Goal: Task Accomplishment & Management: Manage account settings

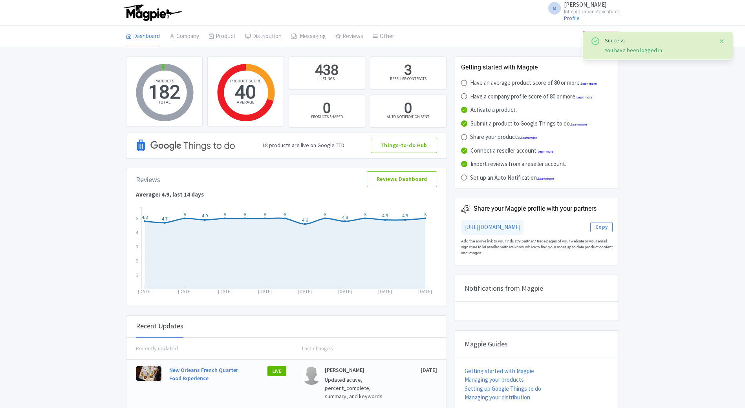
click at [721, 41] on button "Close" at bounding box center [721, 41] width 6 height 9
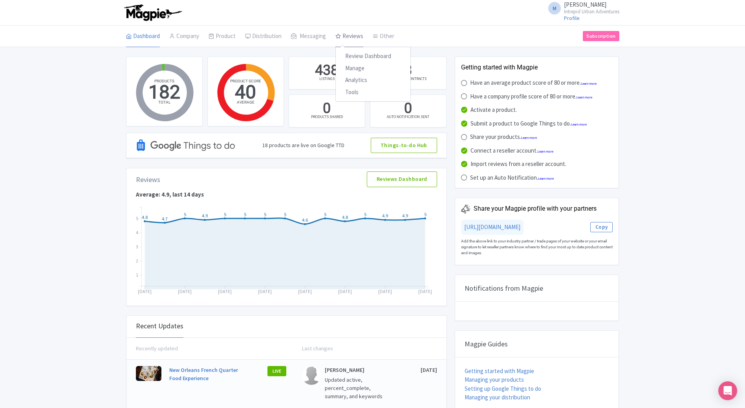
click at [341, 40] on link "Reviews" at bounding box center [349, 37] width 28 height 22
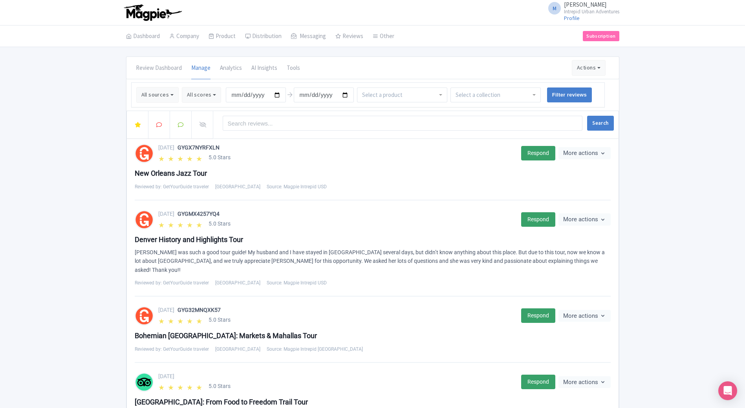
click at [381, 98] on input "select-one" at bounding box center [383, 94] width 42 height 7
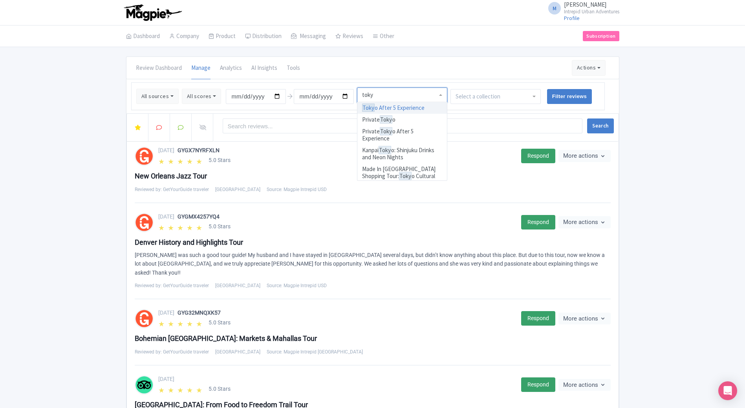
type input "tokyo"
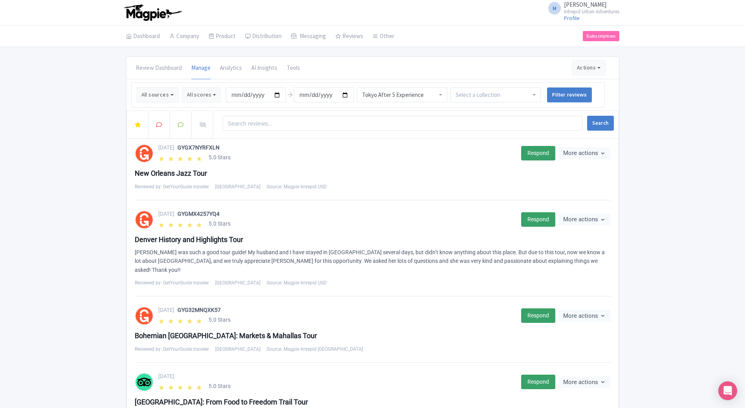
click at [387, 95] on div "Tokyo After 5 Experience" at bounding box center [402, 94] width 80 height 7
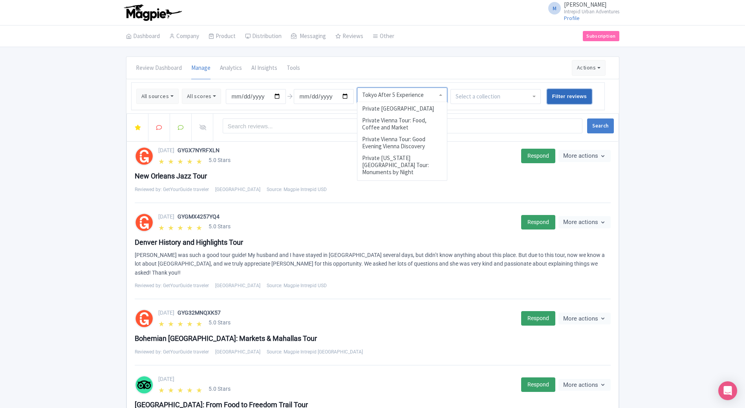
click at [564, 99] on input "Filter reviews" at bounding box center [569, 96] width 45 height 15
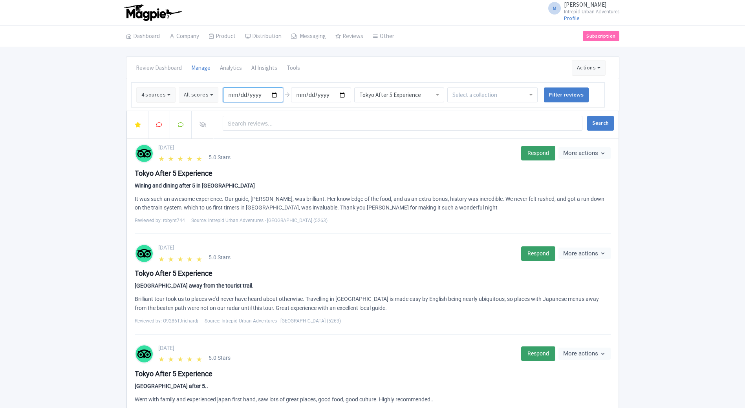
click at [272, 95] on input "[DATE]" at bounding box center [253, 95] width 60 height 15
type input "2025-07-01"
click at [566, 88] on input "Filter reviews" at bounding box center [566, 95] width 45 height 15
click at [427, 97] on div "Tokyo After 5 Experience" at bounding box center [399, 95] width 90 height 15
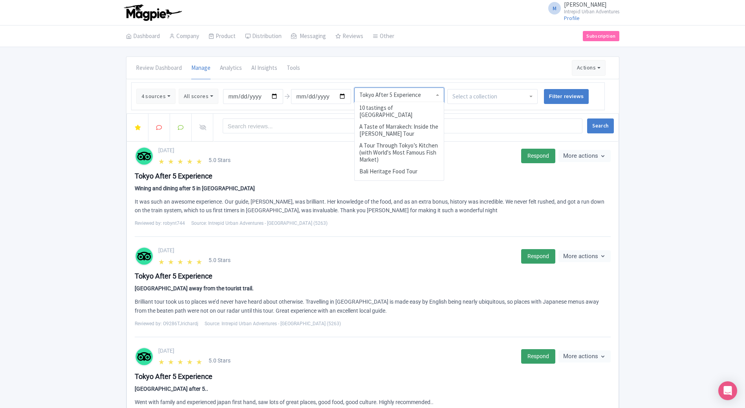
click at [403, 92] on div "Tokyo After 5 Experience" at bounding box center [399, 94] width 80 height 7
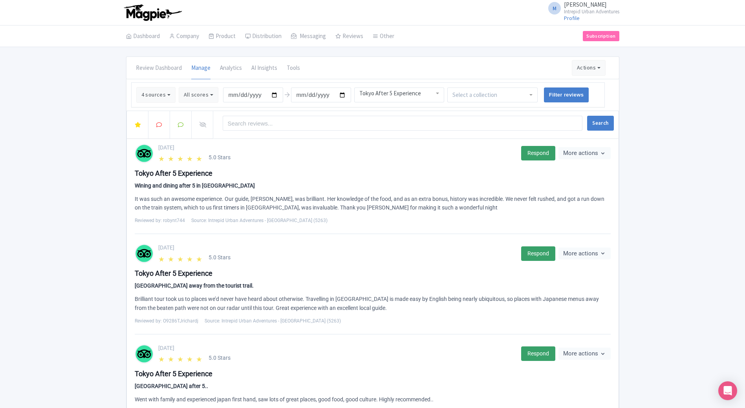
click at [260, 152] on div "August 05, 2025" at bounding box center [337, 148] width 358 height 8
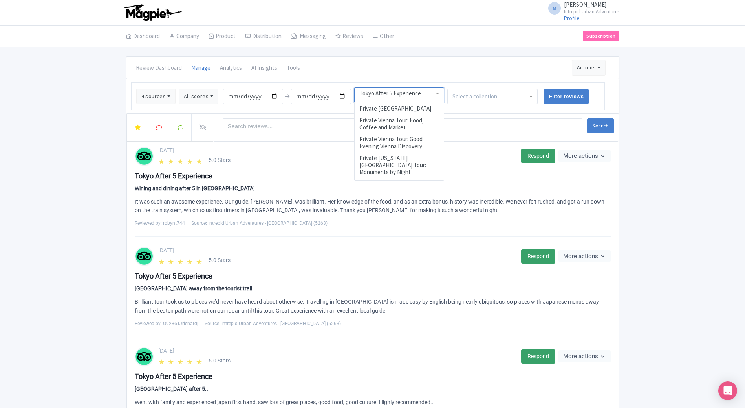
click at [359, 95] on div "Tokyo After 5 Experience" at bounding box center [399, 93] width 80 height 7
click at [320, 179] on div "Tokyo After 5 Experience Wining and dining after 5 in Japan It was such an awes…" at bounding box center [373, 199] width 476 height 57
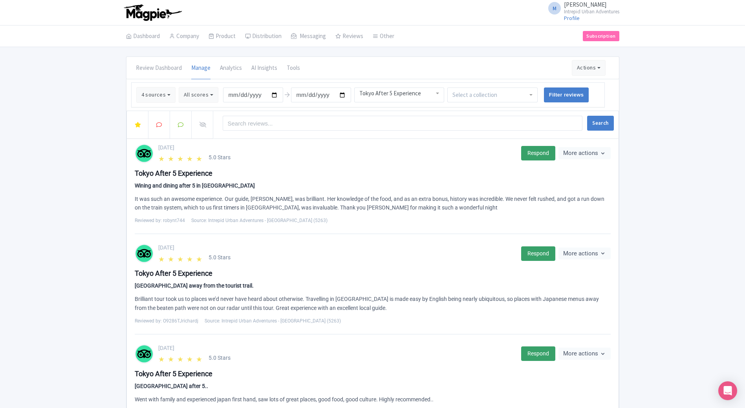
click at [364, 92] on div "Tokyo After 5 Experience" at bounding box center [399, 93] width 80 height 7
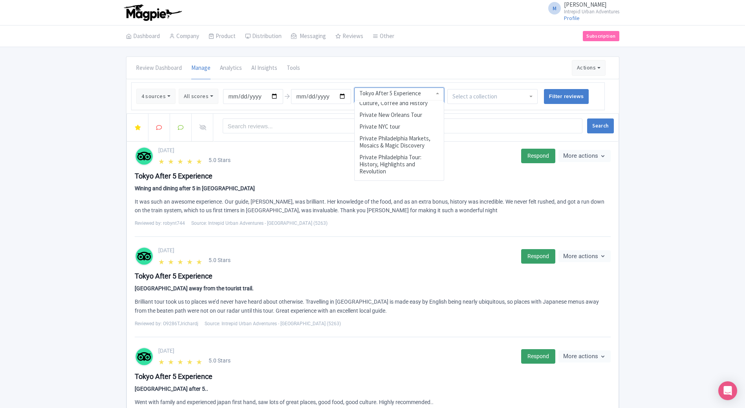
scroll to position [2449, 0]
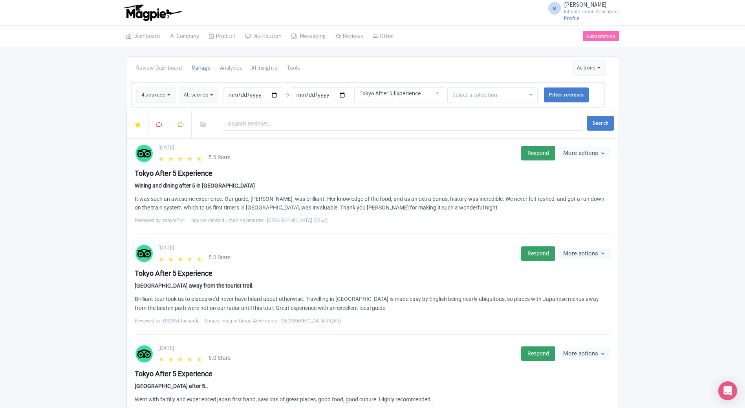
drag, startPoint x: 426, startPoint y: 95, endPoint x: 393, endPoint y: 94, distance: 32.6
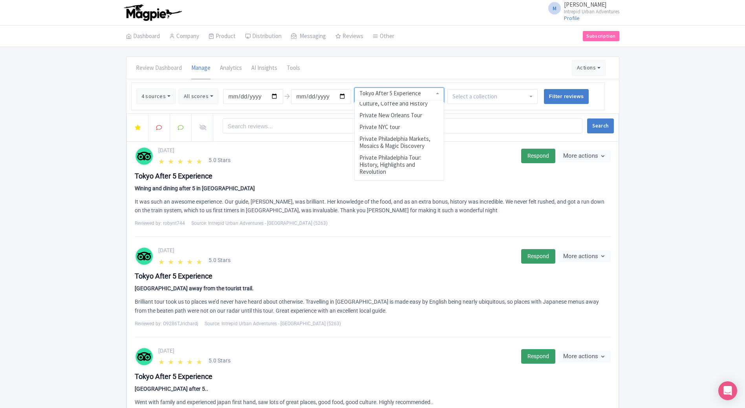
click at [393, 94] on div "Tokyo After 5 Experience" at bounding box center [399, 93] width 80 height 7
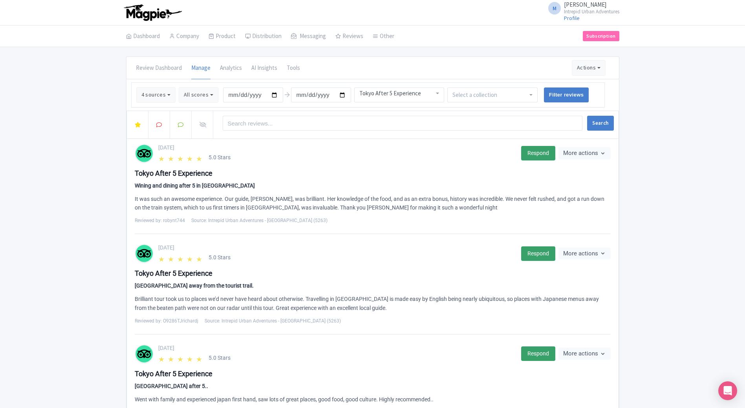
click at [492, 77] on div "Review Dashboard Manage Analytics AI Insights Tools Actions Import new reviews …" at bounding box center [372, 68] width 492 height 22
click at [500, 94] on div at bounding box center [492, 95] width 90 height 15
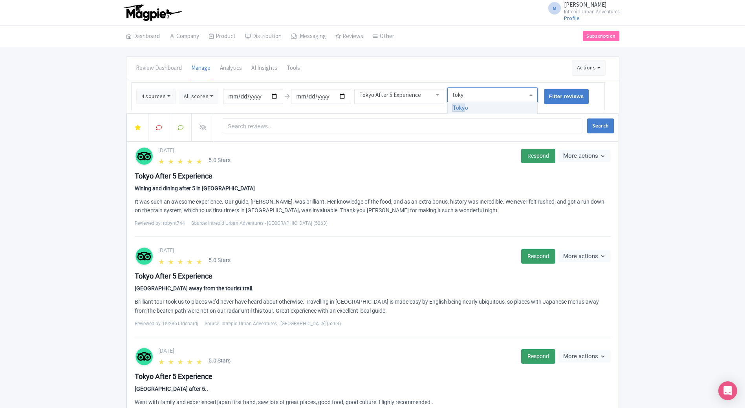
type input "tokyo"
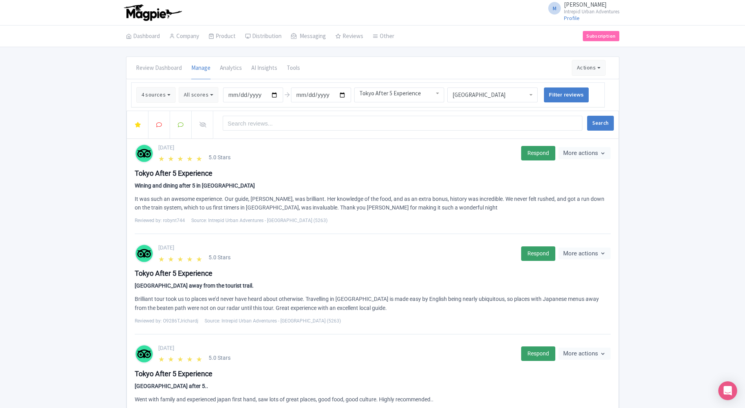
scroll to position [0, 0]
click at [434, 97] on div "Tokyo After 5 Experience" at bounding box center [399, 93] width 80 height 7
click at [402, 74] on div "Review Dashboard Manage Analytics AI Insights Tools Actions Import new reviews …" at bounding box center [372, 68] width 492 height 22
click at [557, 93] on input "Filter reviews" at bounding box center [566, 95] width 45 height 15
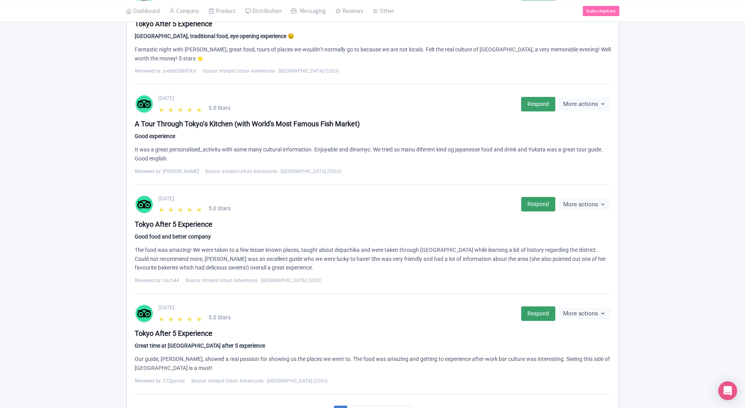
scroll to position [770, 0]
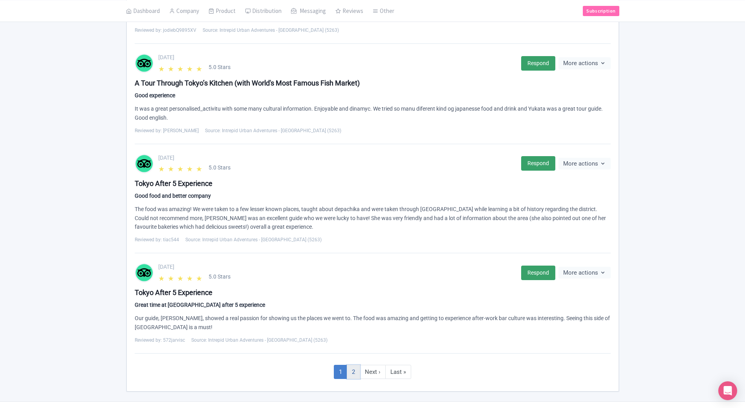
click at [354, 365] on link "2" at bounding box center [353, 372] width 13 height 15
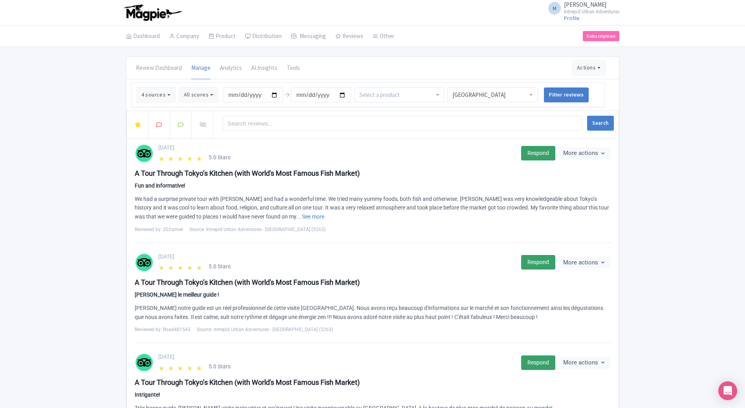
click at [73, 351] on div "Review Dashboard [GEOGRAPHIC_DATA] Analytics AI Insights Tools Actions Import n…" at bounding box center [372, 361] width 745 height 608
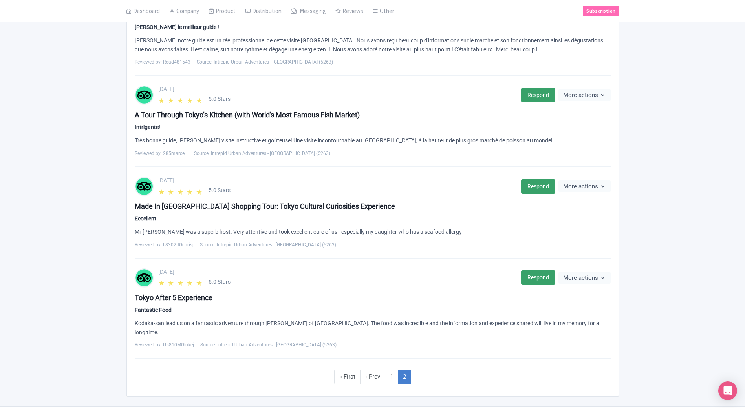
scroll to position [281, 0]
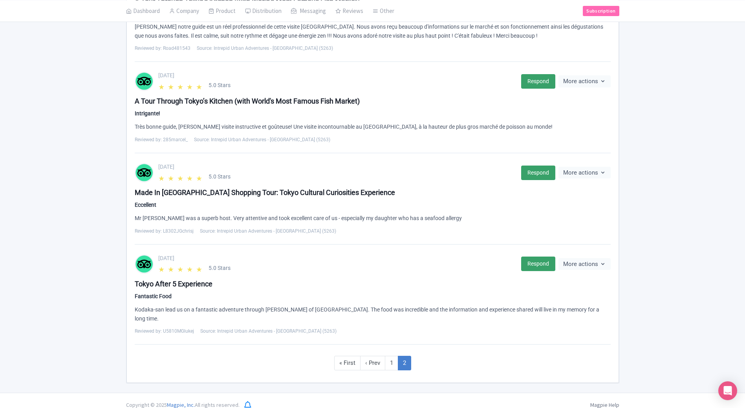
click at [369, 367] on div "[DATE] ★ ★ ★ ★ ★ 5.0 Stars Respond More actions Hide from this page Hide from r…" at bounding box center [372, 121] width 485 height 526
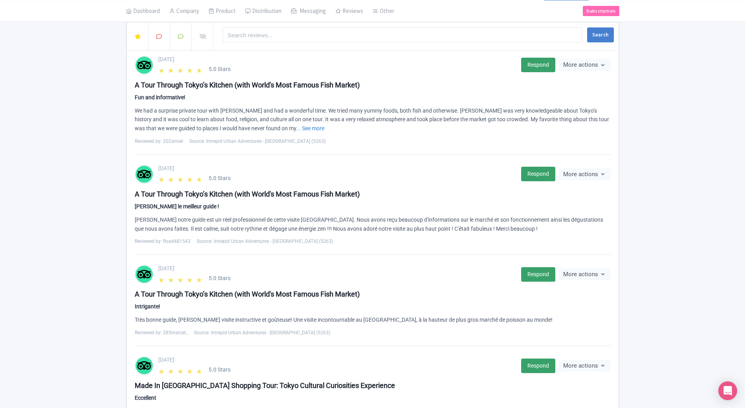
scroll to position [88, 0]
click at [426, 103] on div "A Tour Through Tokyo’s Kitchen (with World's Most Famous Fish Market) Fun and i…" at bounding box center [373, 112] width 476 height 65
click at [413, 71] on div "★ ★ ★ ★ ★ 5.0 Stars" at bounding box center [337, 70] width 358 height 8
click at [330, 16] on li "Reviews Review Dashboard Manage Analytics Tools" at bounding box center [348, 11] width 37 height 22
click at [352, 15] on link "Reviews" at bounding box center [349, 11] width 28 height 22
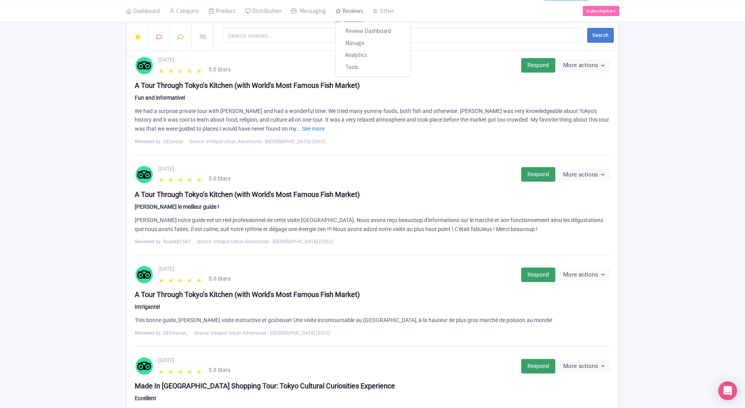
click at [352, 15] on link "Reviews" at bounding box center [349, 11] width 28 height 22
click at [351, 44] on link "Manage" at bounding box center [373, 43] width 75 height 12
click at [374, 168] on div "July 05, 2025" at bounding box center [337, 169] width 358 height 8
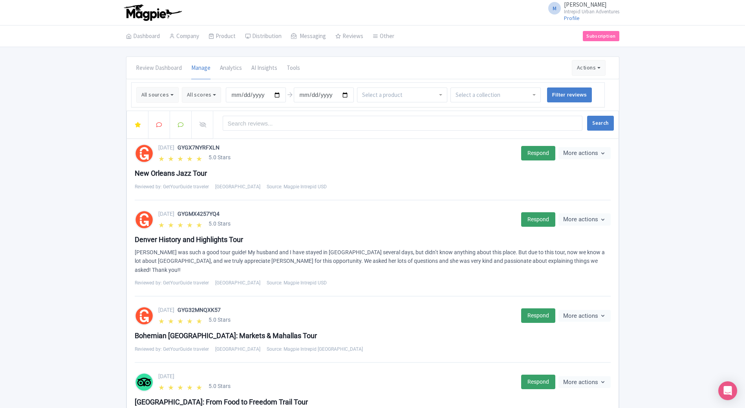
click at [371, 170] on div "New Orleans Jazz Tour" at bounding box center [373, 173] width 476 height 11
click at [453, 261] on div "Katrina was such a good tour guide! My husband and I have stayed in Denver seve…" at bounding box center [373, 261] width 476 height 27
click at [467, 95] on input "select-one" at bounding box center [479, 94] width 48 height 7
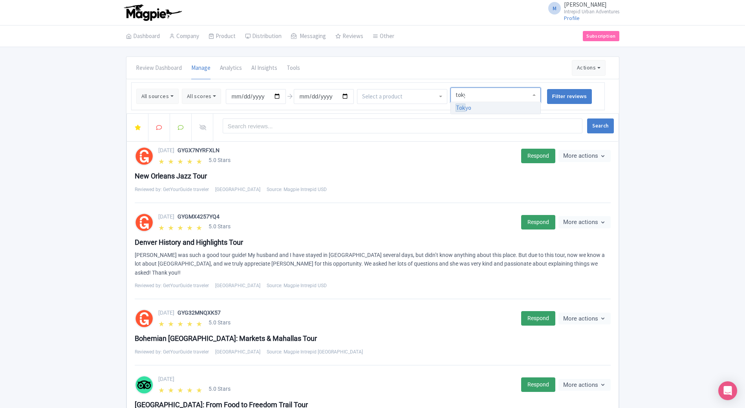
type input "tokyo"
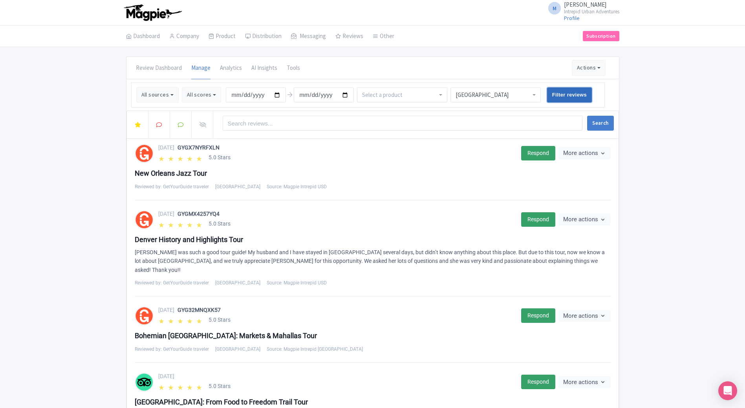
click at [573, 91] on input "Filter reviews" at bounding box center [569, 95] width 45 height 15
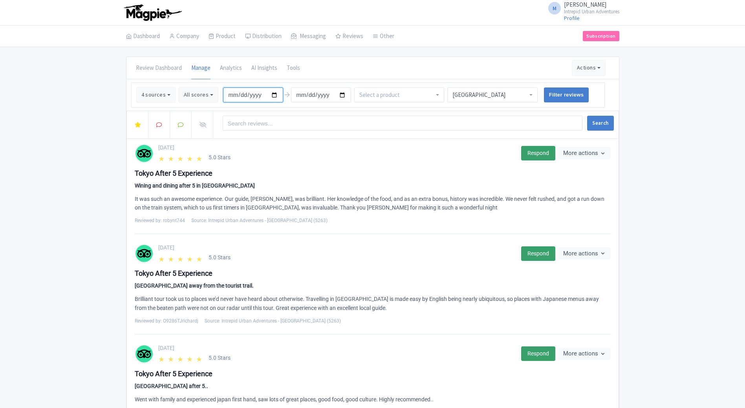
click at [273, 95] on input "[DATE]" at bounding box center [253, 95] width 60 height 15
type input "[DATE]"
click at [577, 96] on input "Filter reviews" at bounding box center [566, 95] width 45 height 15
click at [597, 154] on button "More actions" at bounding box center [584, 153] width 52 height 12
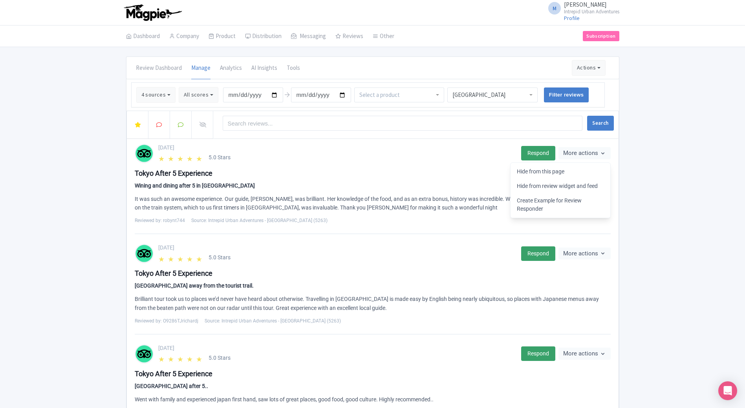
click at [246, 184] on div "Wining and dining after 5 in Japan" at bounding box center [373, 186] width 476 height 8
click at [165, 174] on div "Tokyo After 5 Experience" at bounding box center [373, 173] width 476 height 11
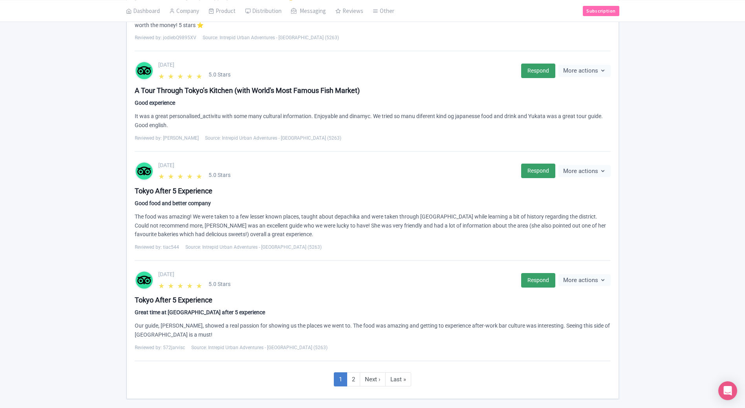
scroll to position [764, 0]
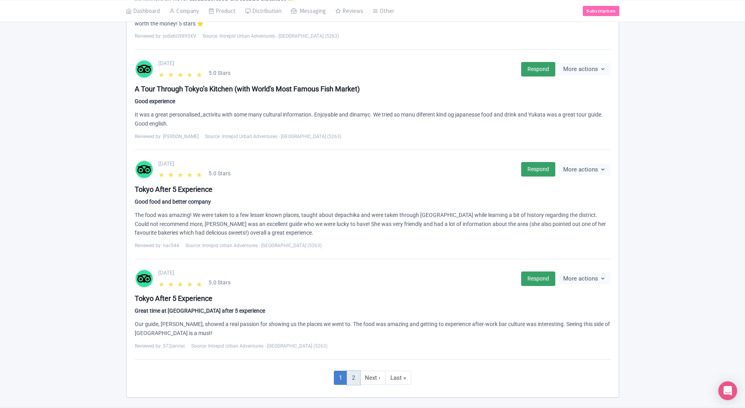
click at [353, 371] on link "2" at bounding box center [353, 378] width 13 height 15
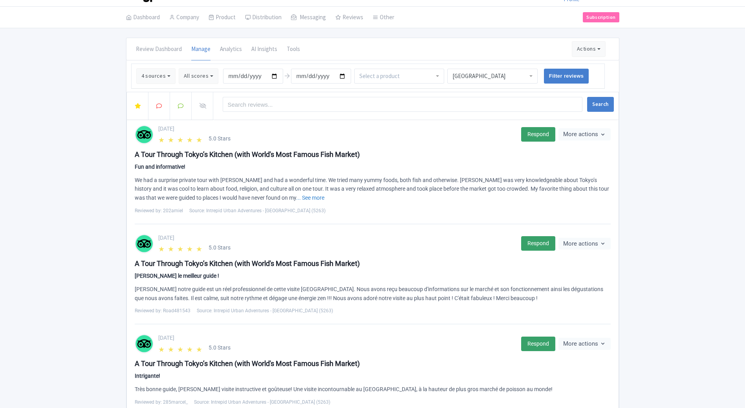
scroll to position [18, 0]
drag, startPoint x: 0, startPoint y: 0, endPoint x: 74, endPoint y: 228, distance: 239.8
click at [74, 228] on div "Review Dashboard [GEOGRAPHIC_DATA] Analytics AI Insights Tools Actions Import n…" at bounding box center [372, 337] width 745 height 599
click at [296, 197] on link "... See more" at bounding box center [310, 198] width 28 height 6
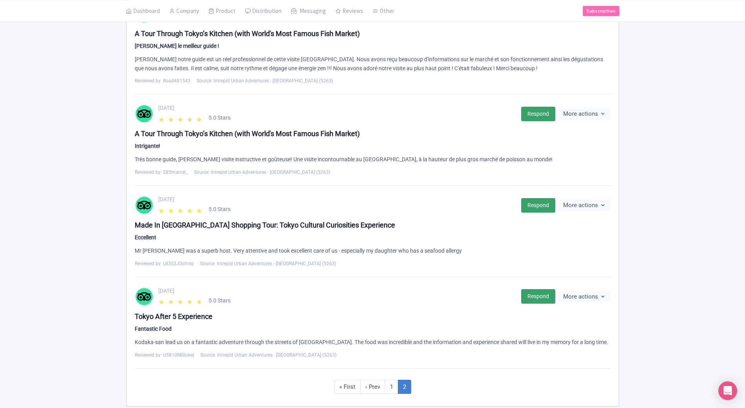
scroll to position [281, 0]
